Goal: Transaction & Acquisition: Purchase product/service

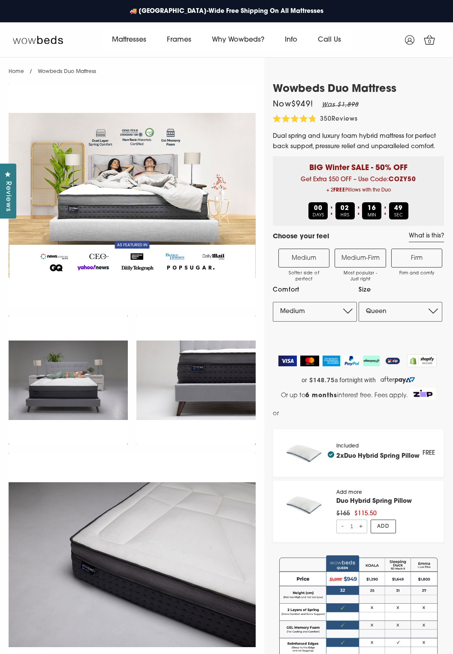
select select "Queen"
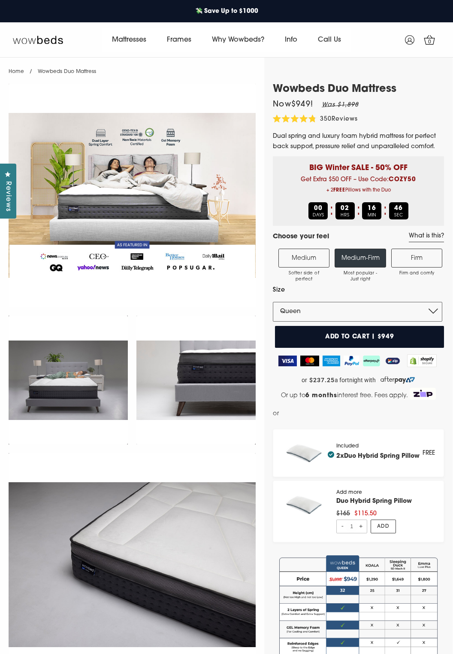
click at [309, 255] on label "Medium Softer side of perfect" at bounding box center [303, 257] width 51 height 19
click at [0, 0] on input "Medium Softer side of perfect" at bounding box center [0, 0] width 0 height 0
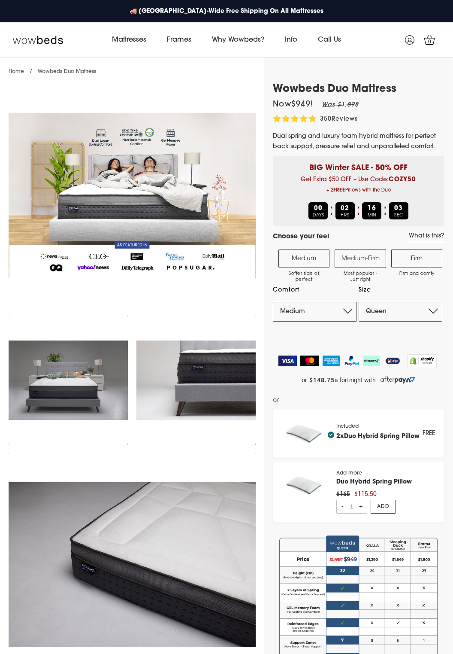
select select "Queen"
